Goal: Task Accomplishment & Management: Use online tool/utility

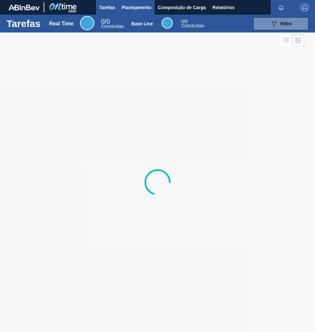
click at [143, 6] on span "Planejamento" at bounding box center [137, 8] width 30 height 8
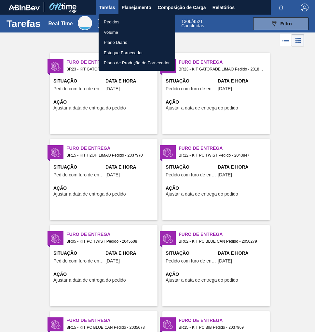
click at [142, 8] on div at bounding box center [157, 166] width 315 height 332
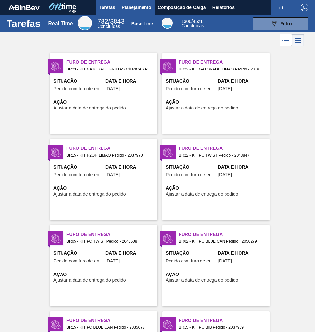
click at [138, 8] on span "Planejamento" at bounding box center [137, 8] width 30 height 8
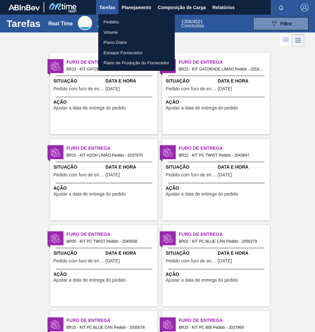
click at [115, 22] on li "Pedidos" at bounding box center [136, 22] width 76 height 10
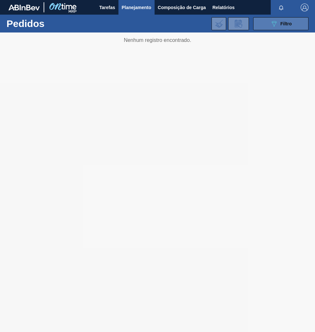
click at [293, 24] on button "089F7B8B-B2A5-4AFE-B5C0-19BA573D28AC Filtro" at bounding box center [280, 23] width 55 height 13
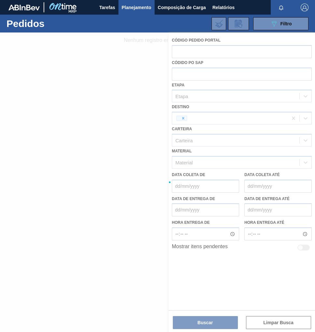
click at [185, 118] on div at bounding box center [157, 182] width 315 height 300
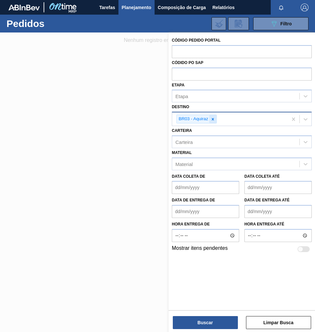
click at [212, 120] on icon at bounding box center [212, 119] width 5 height 5
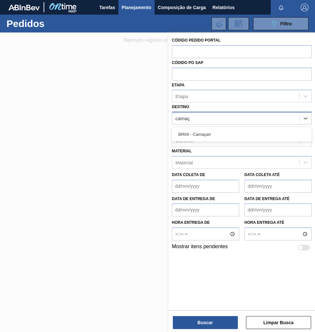
type input "camaça"
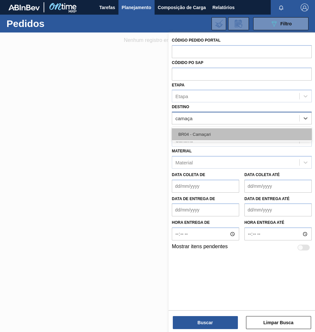
click at [215, 134] on div "BR04 - Camaçari" at bounding box center [242, 134] width 140 height 12
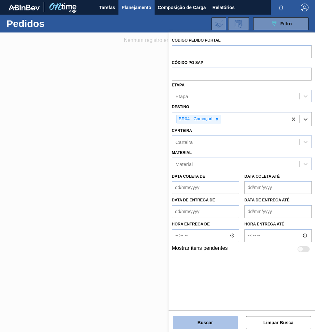
click at [206, 320] on button "Buscar" at bounding box center [205, 322] width 65 height 13
